Goal: Information Seeking & Learning: Learn about a topic

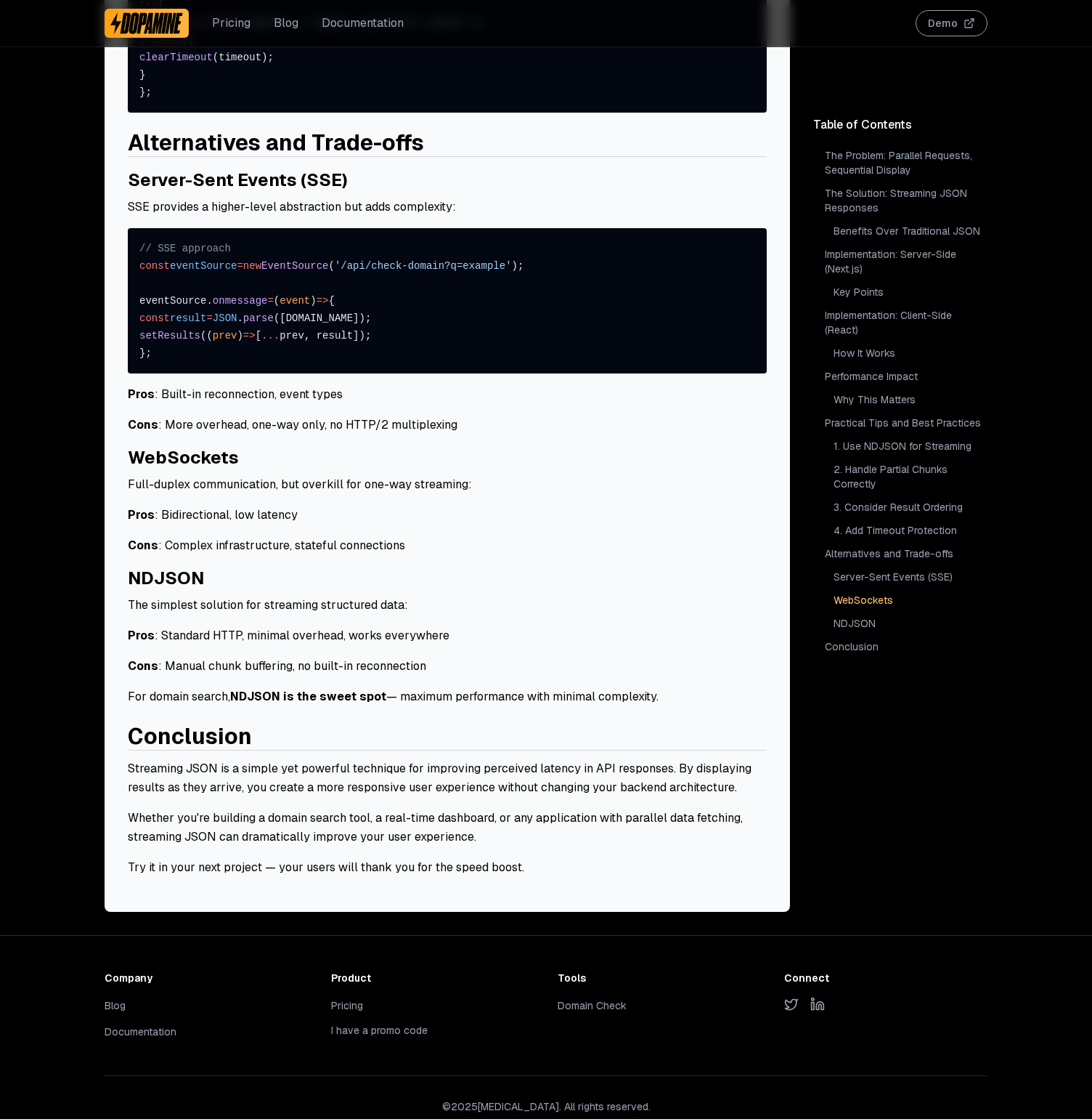
scroll to position [4640, 0]
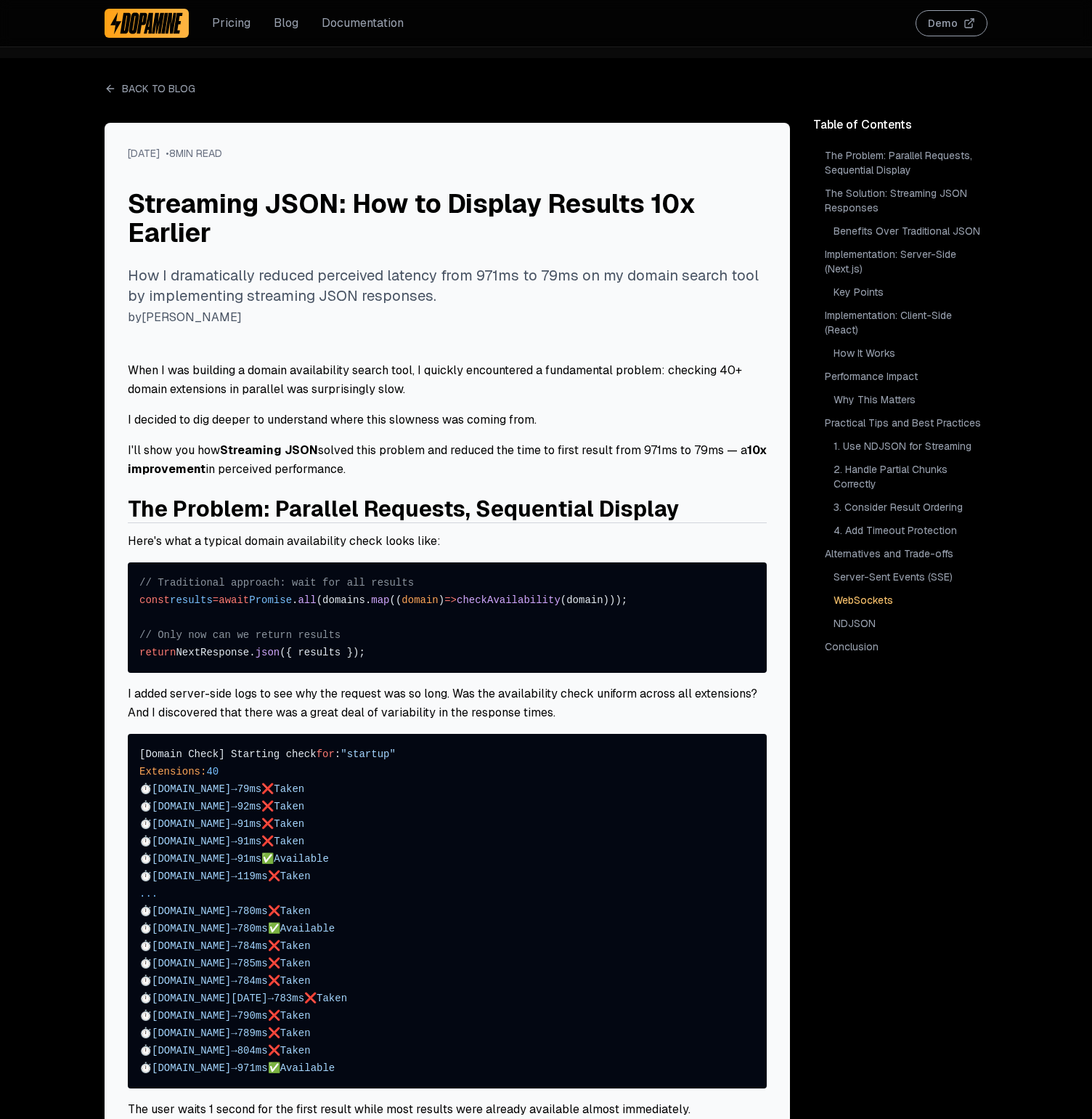
scroll to position [4640, 0]
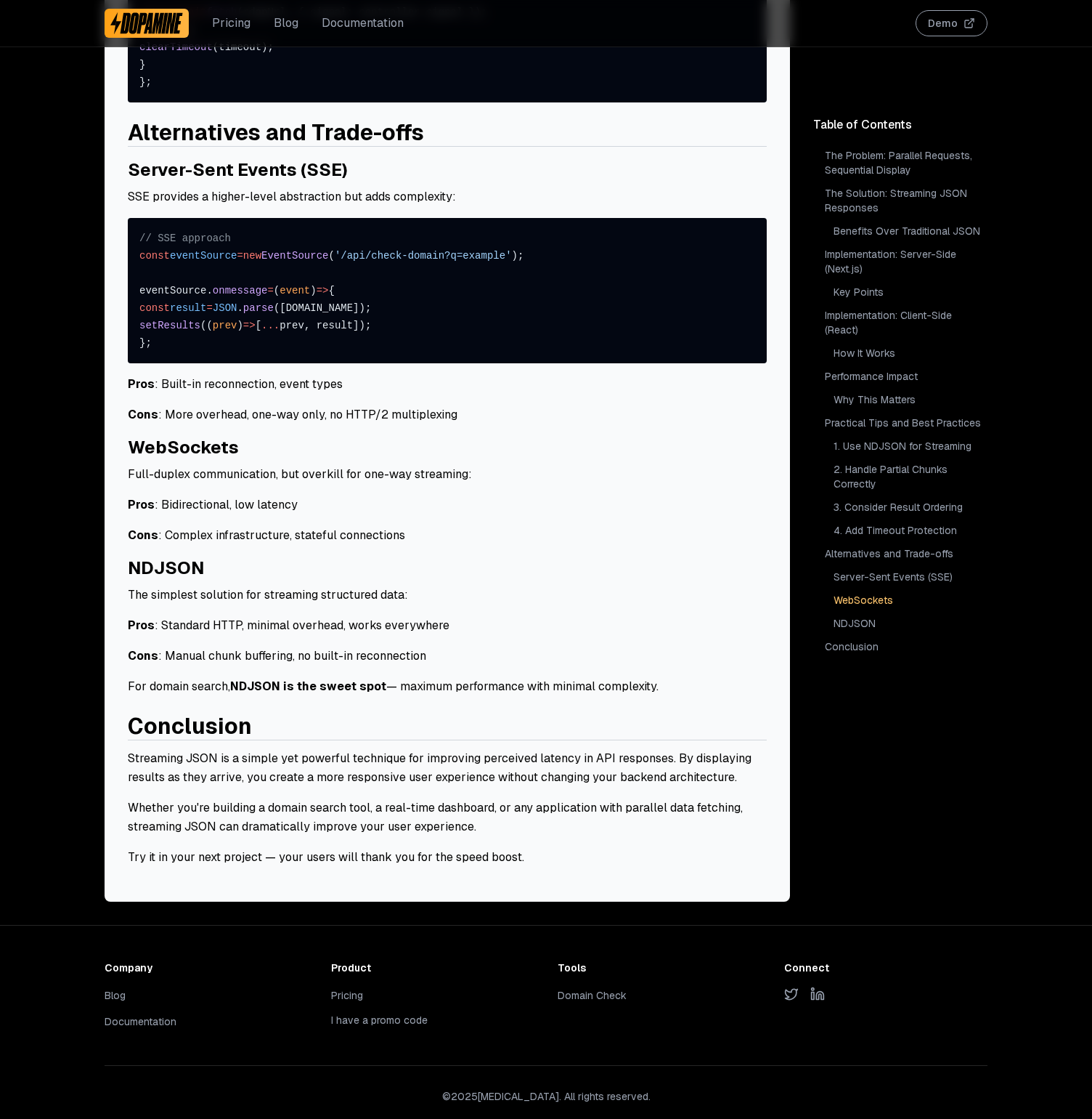
click at [285, 19] on link "Blog" at bounding box center [286, 24] width 24 height 18
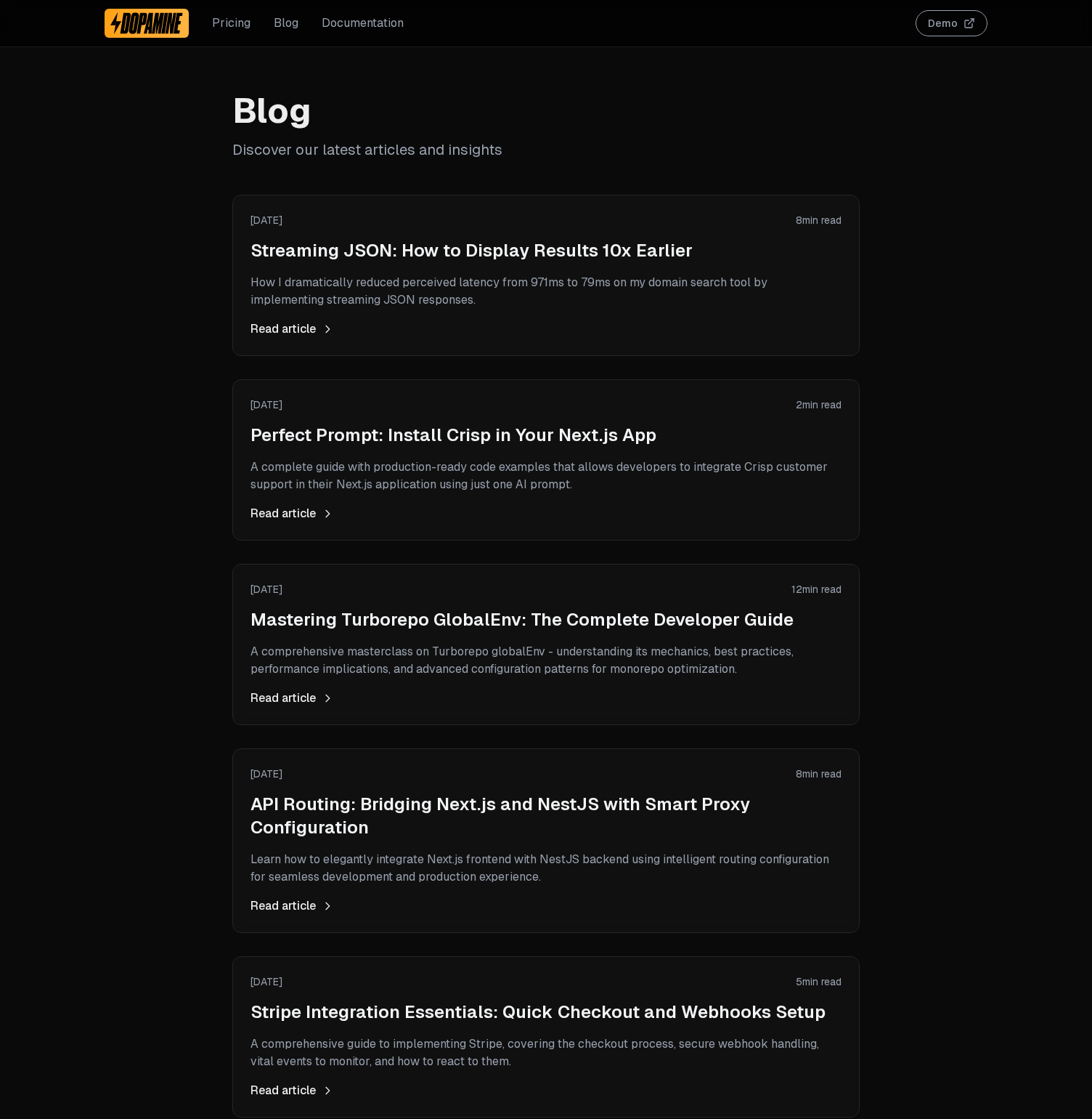
click at [283, 428] on h2 "Perfect Prompt: Install Crisp in Your Next.js App" at bounding box center [546, 435] width 592 height 23
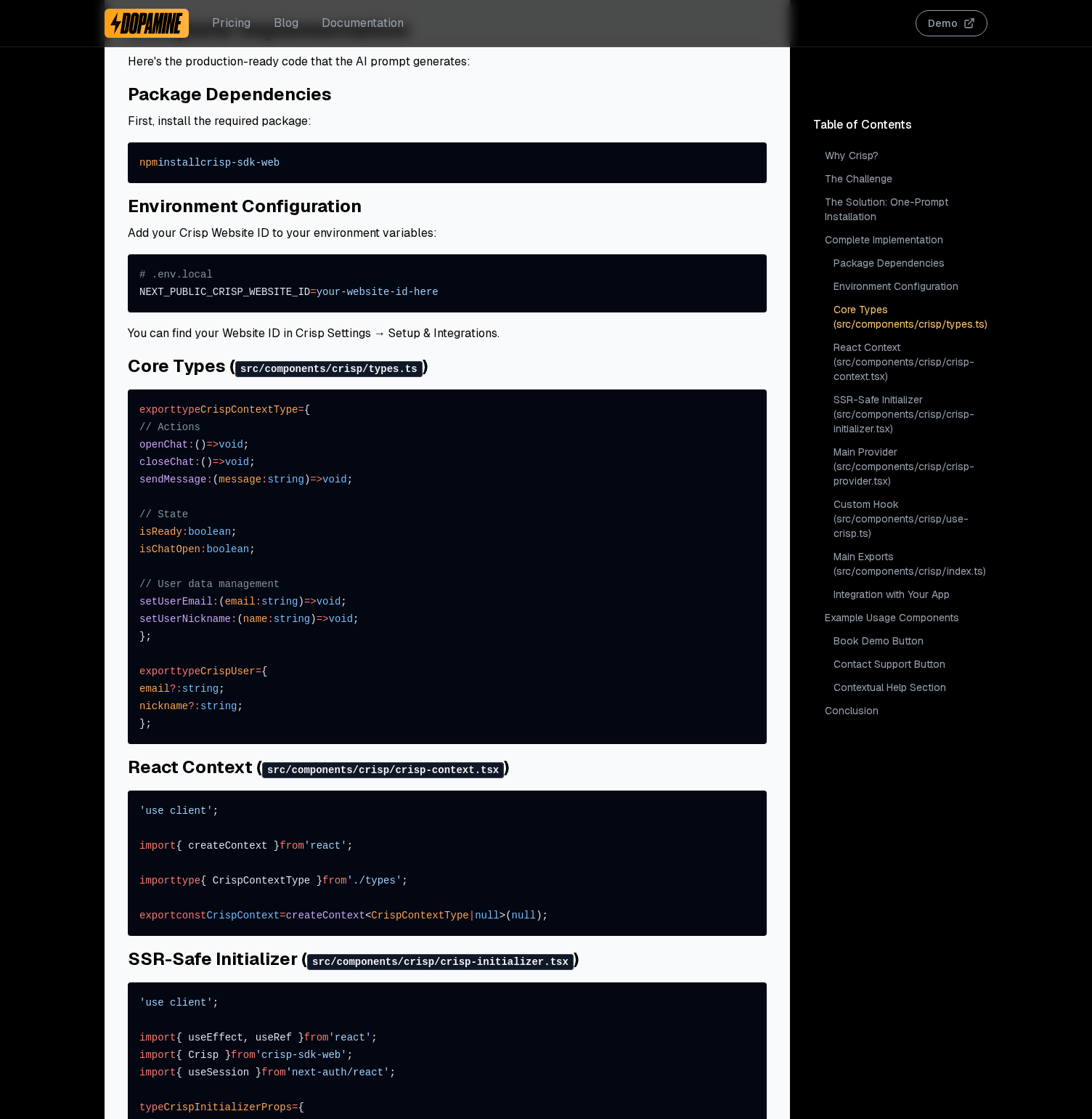
scroll to position [1884, 0]
